Goal: Register for event/course

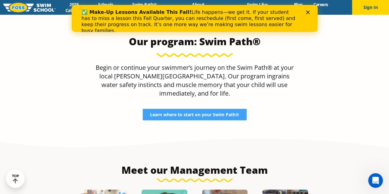
scroll to position [534, 0]
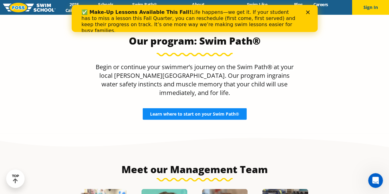
click at [207, 112] on span "Learn where to start on your Swim Path®" at bounding box center [194, 114] width 89 height 4
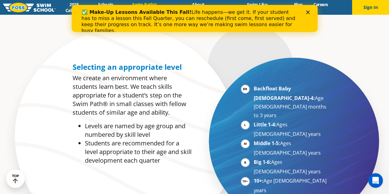
click at [254, 90] on li "Backfloat Baby [DEMOGRAPHIC_DATA]-4: Age [DEMOGRAPHIC_DATA] months to 3 years" at bounding box center [291, 101] width 75 height 35
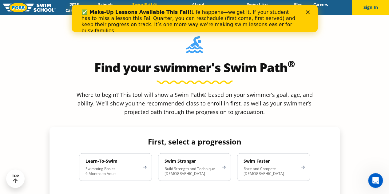
scroll to position [514, 0]
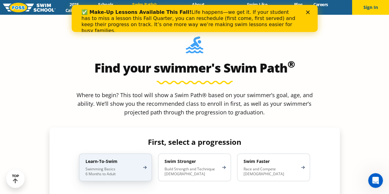
click at [134, 166] on p "Swimming Basics 6 Months to Adult" at bounding box center [112, 171] width 54 height 10
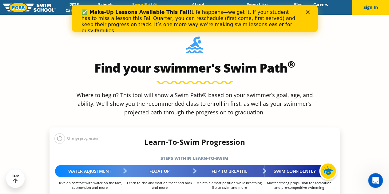
scroll to position [628, 0]
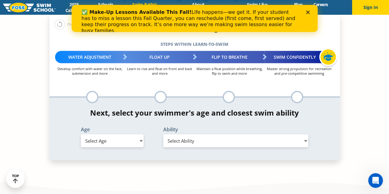
click at [109, 134] on select "Select Age [DEMOGRAPHIC_DATA] months - 1 year 1 year 2 years 3 years 4 years 5 …" at bounding box center [112, 140] width 63 height 13
select select "2-years"
click at [81, 134] on select "Select Age [DEMOGRAPHIC_DATA] months - 1 year 1 year 2 years 3 years 4 years 5 …" at bounding box center [112, 140] width 63 height 13
click at [173, 134] on select "Select Ability First in-water experience Comfortable with water poured over the…" at bounding box center [235, 140] width 145 height 13
select select "2-years-comfortable-with-water-poured-over-face-eyes-and-ears-and-with-ears-in-…"
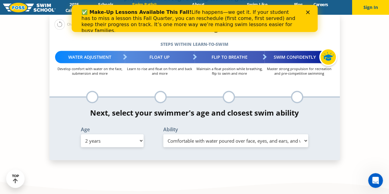
click at [163, 134] on select "Select Ability First in-water experience Comfortable with water poured over the…" at bounding box center [235, 140] width 145 height 13
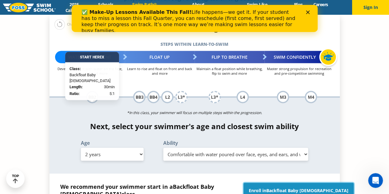
click at [280, 183] on link "Enroll in Backfloat Baby [DEMOGRAPHIC_DATA]" at bounding box center [299, 190] width 110 height 15
